Goal: Browse casually: Explore the website without a specific task or goal

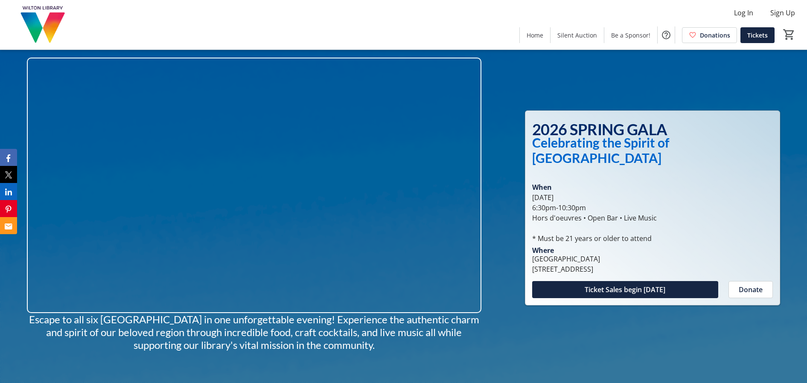
click at [125, 20] on div "Log In Sign Up Home Silent Auction Be a Sponsor! Donations Tickets 0" at bounding box center [403, 24] width 807 height 49
